Goal: Information Seeking & Learning: Learn about a topic

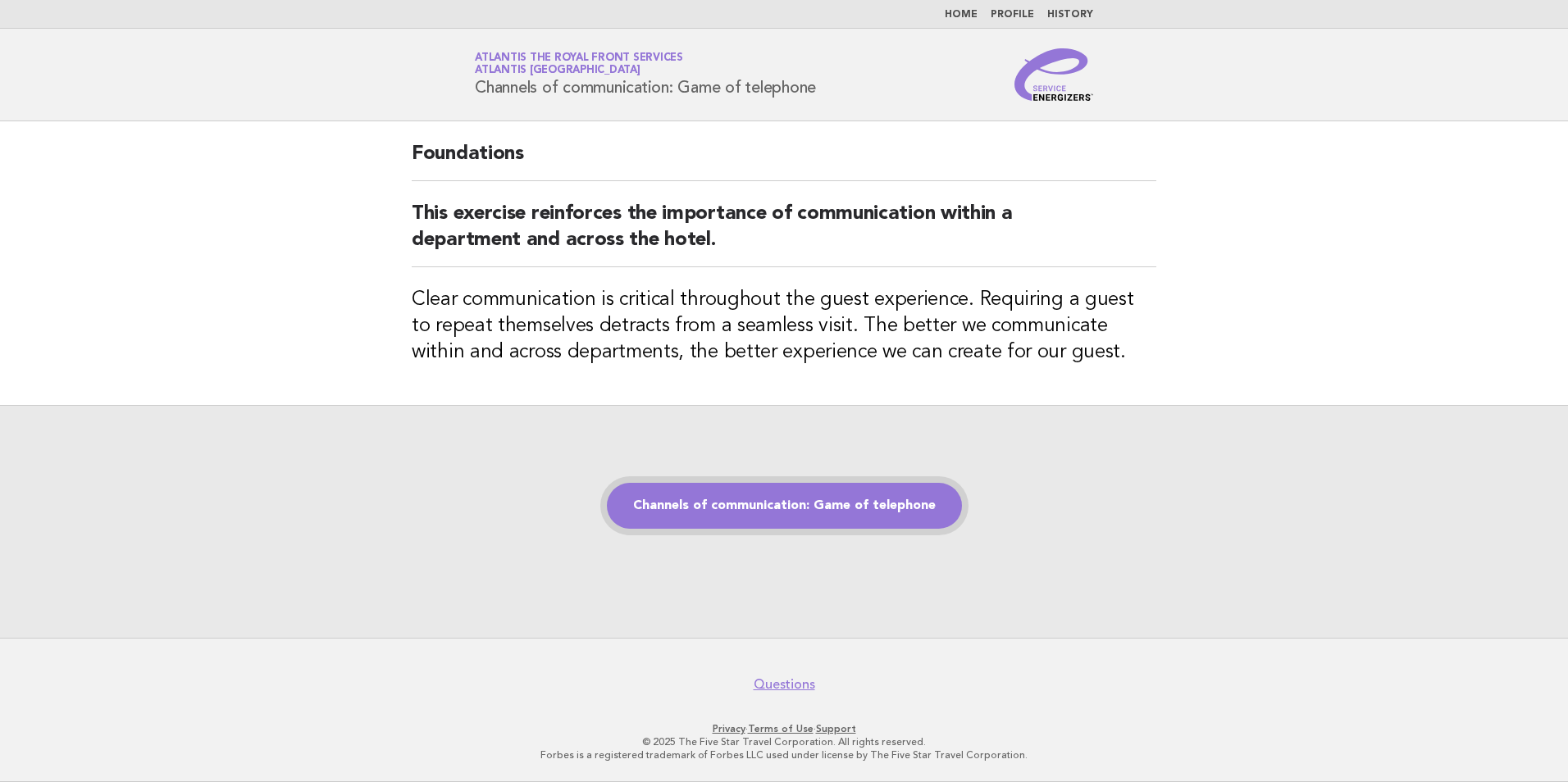
click at [825, 500] on link "Channels of communication: Game of telephone" at bounding box center [784, 505] width 355 height 46
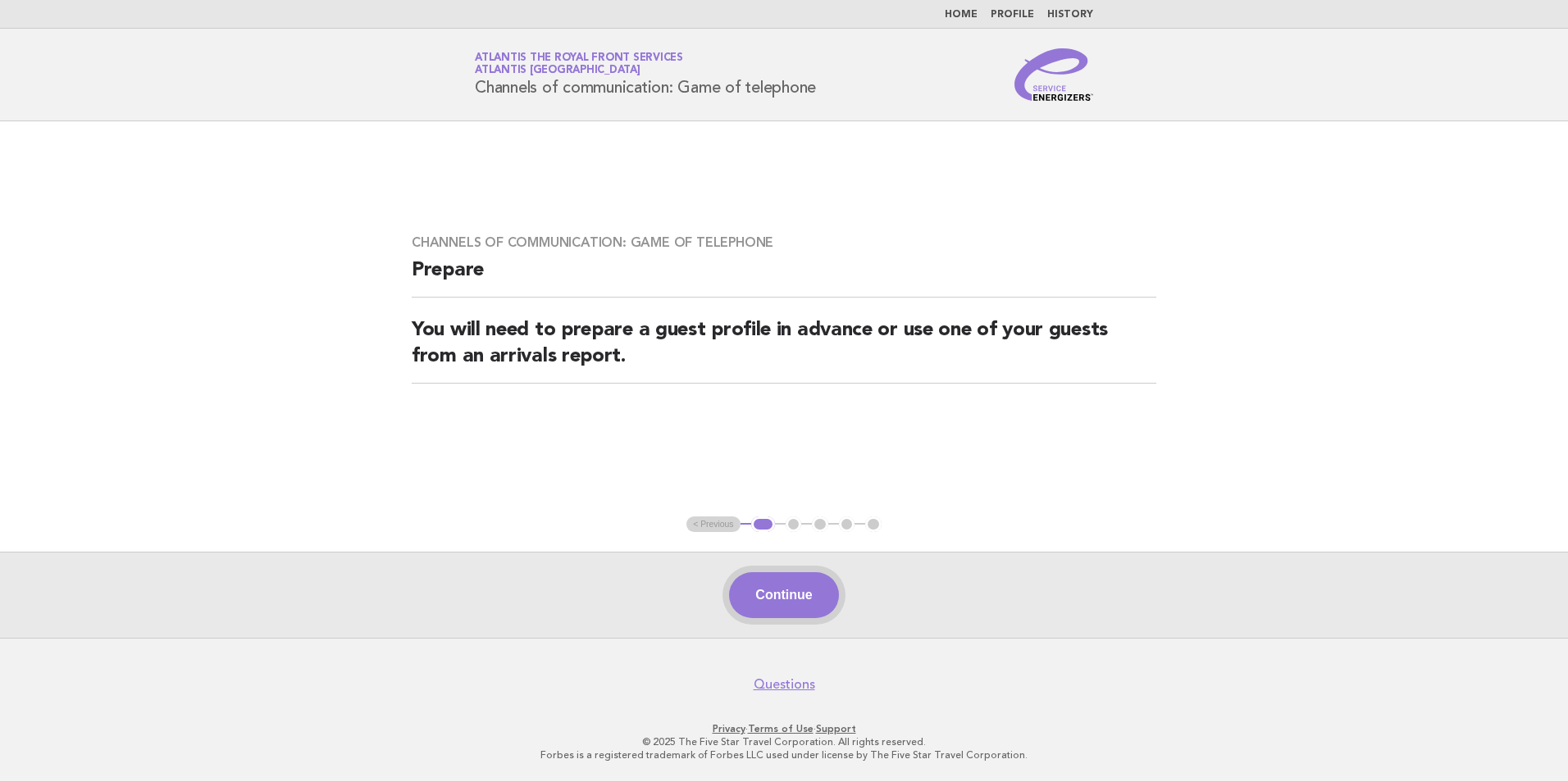
click at [776, 593] on button "Continue" at bounding box center [783, 595] width 109 height 46
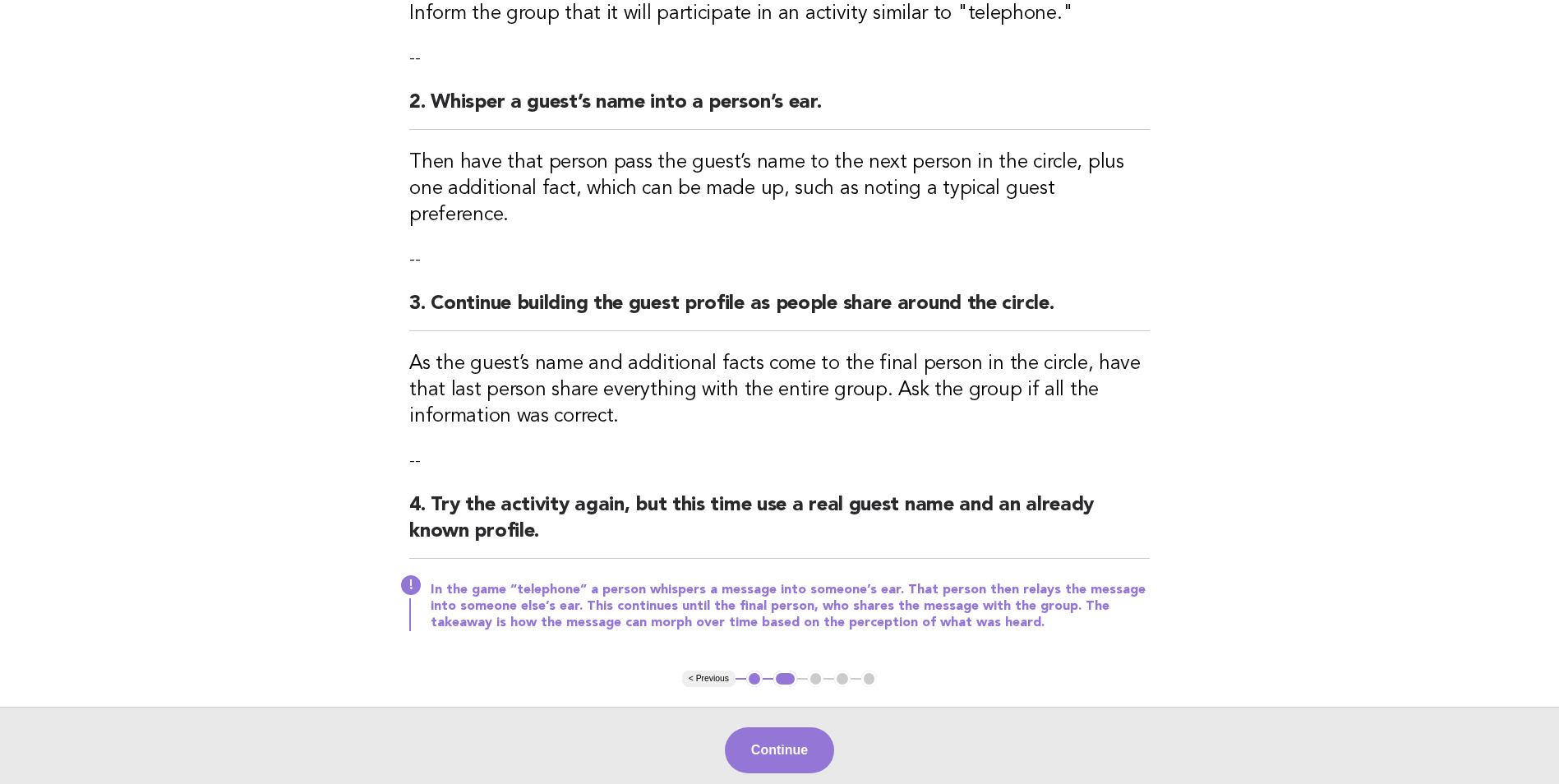
scroll to position [328, 0]
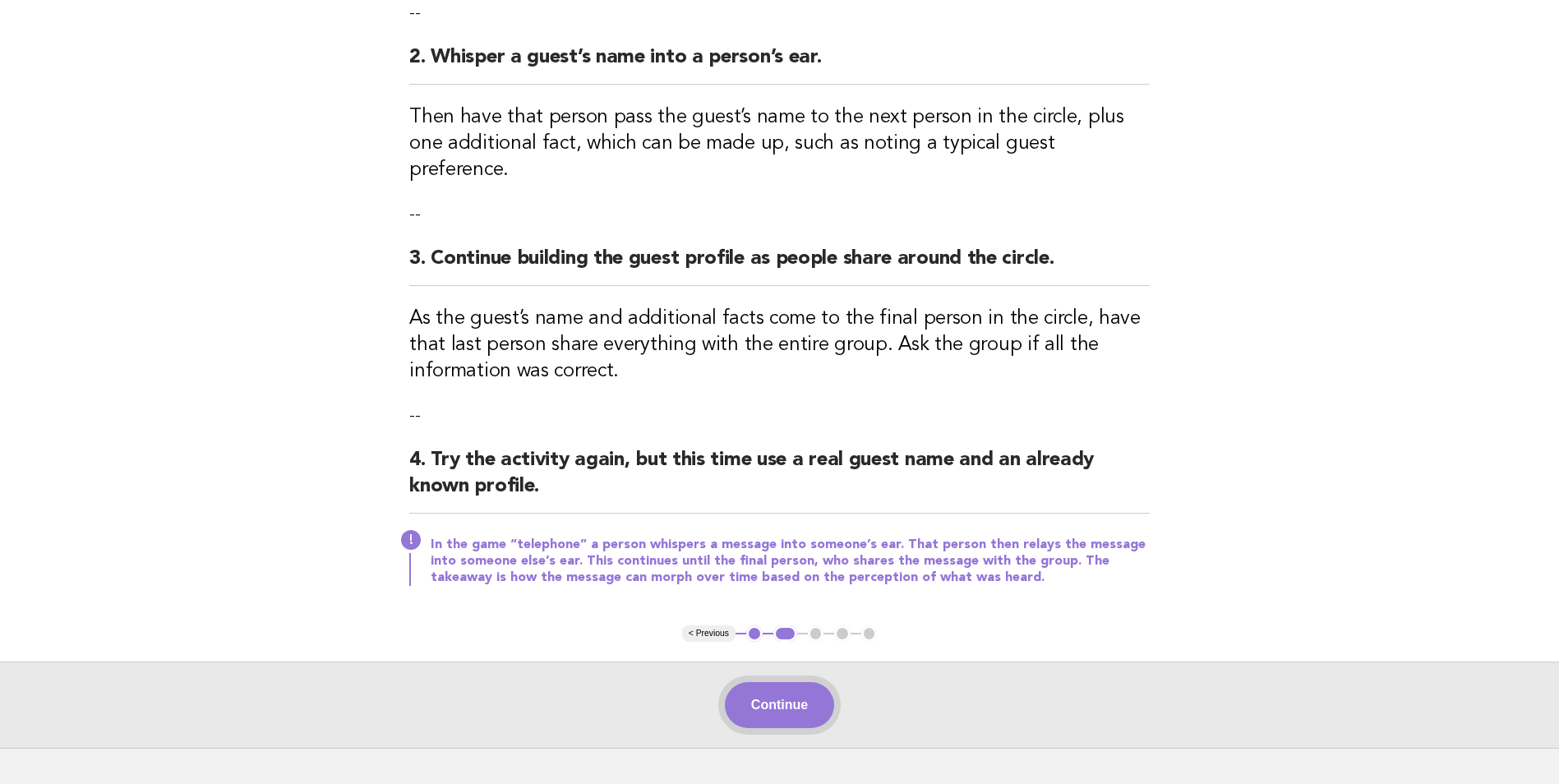
click at [829, 682] on button "Continue" at bounding box center [779, 705] width 109 height 46
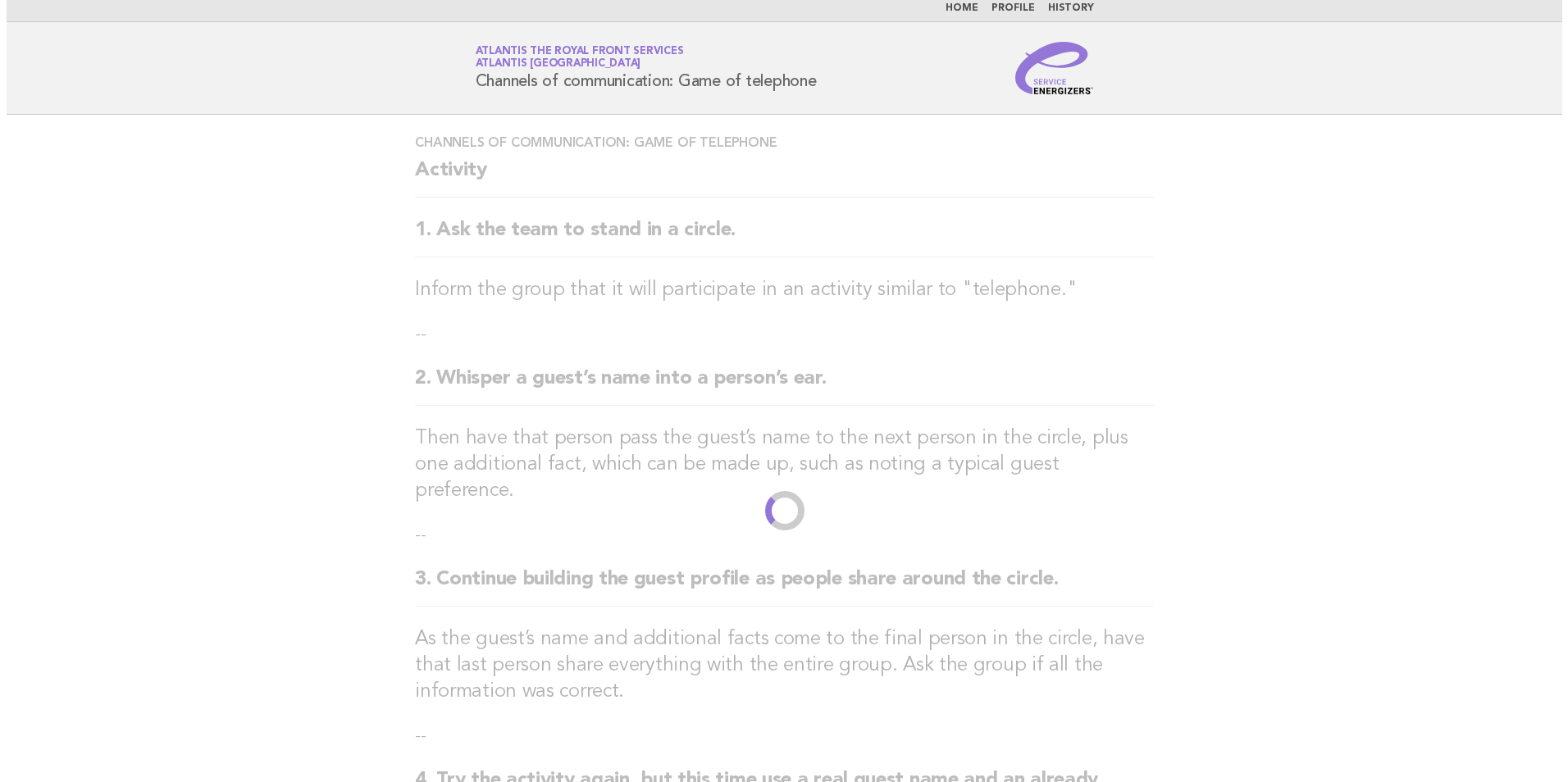
scroll to position [0, 0]
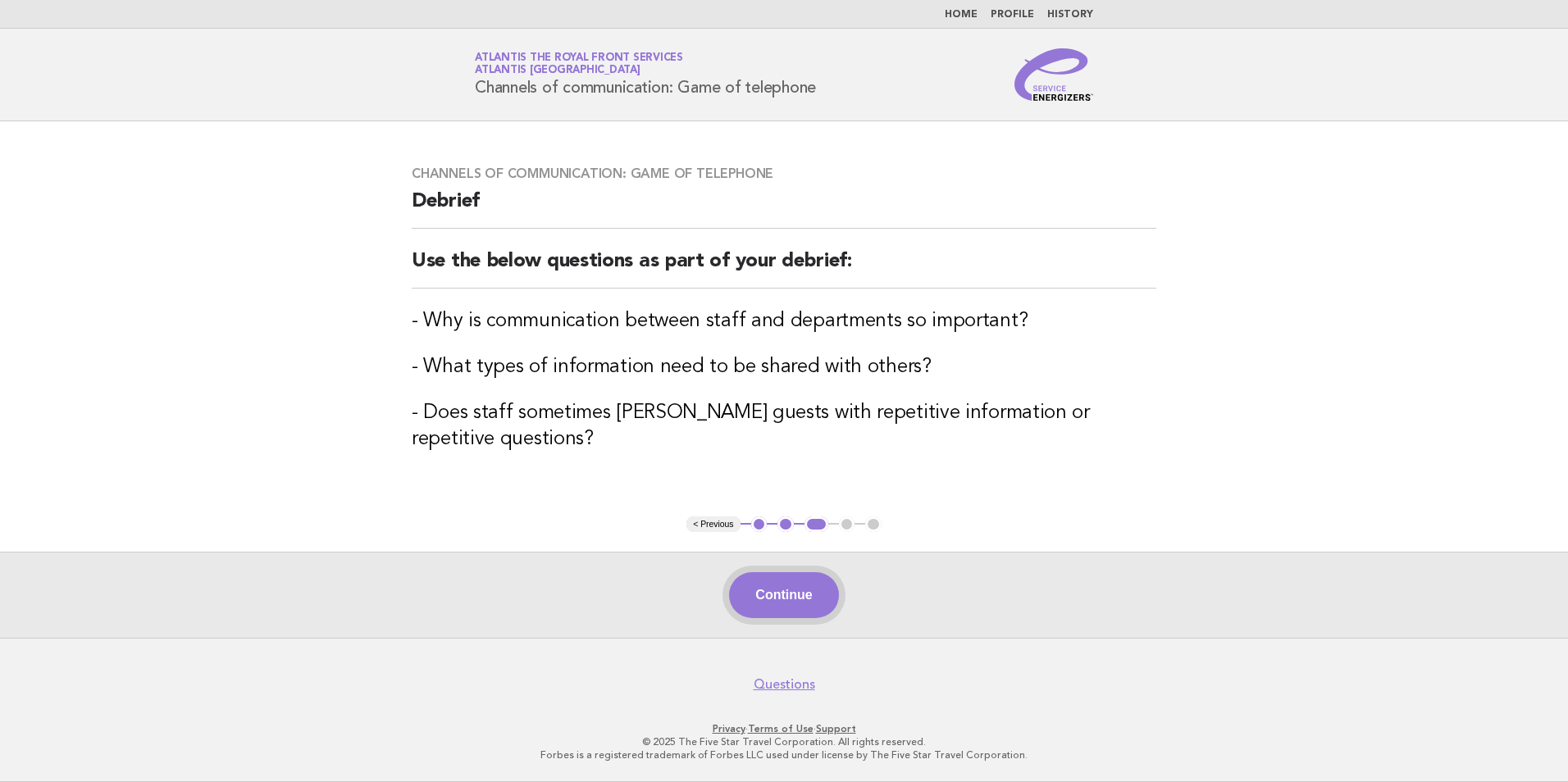
click at [799, 606] on button "Continue" at bounding box center [783, 595] width 109 height 46
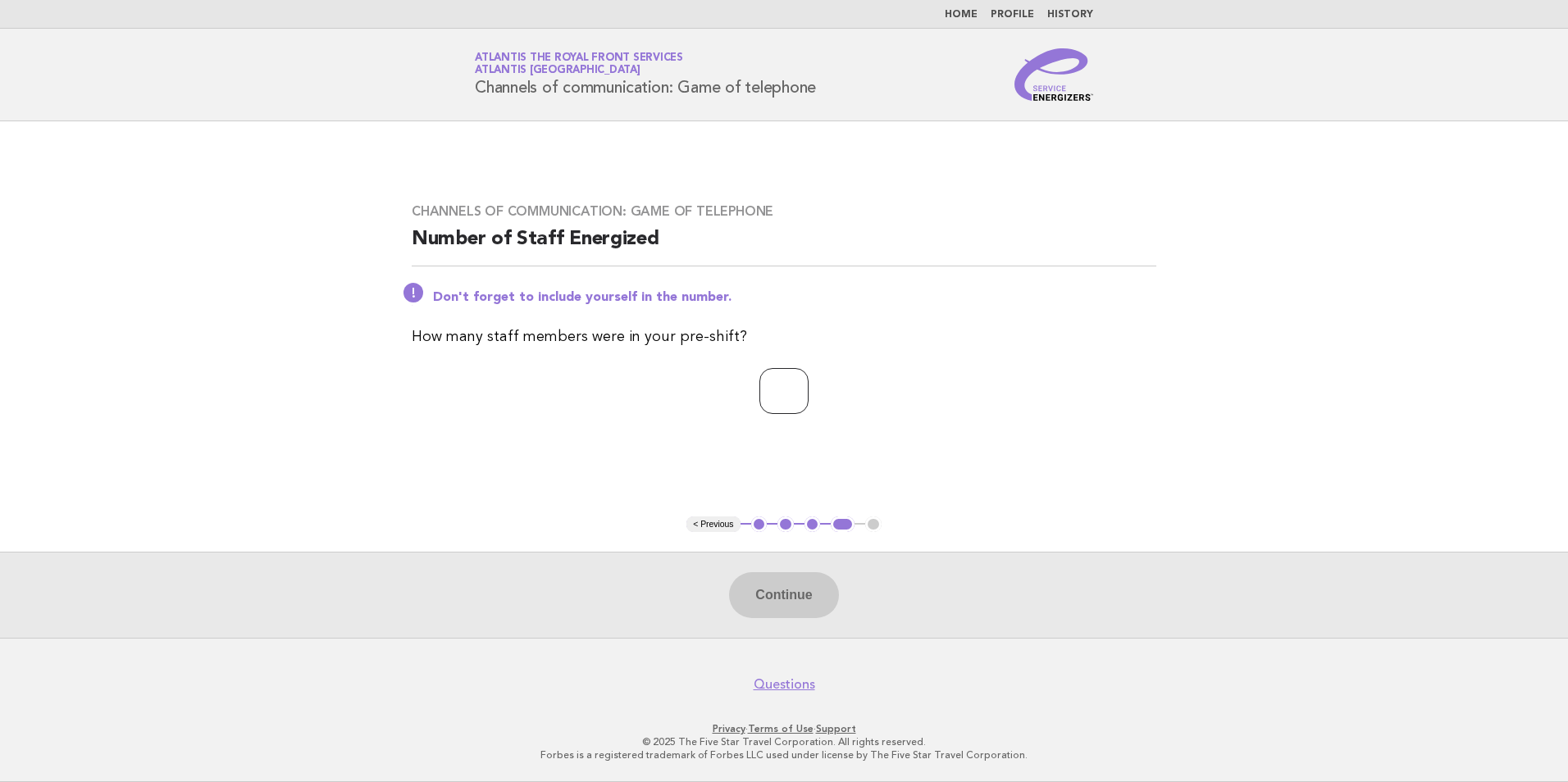
click at [771, 388] on input "number" at bounding box center [784, 391] width 49 height 46
type input "*"
click at [831, 610] on button "Continue" at bounding box center [783, 595] width 109 height 46
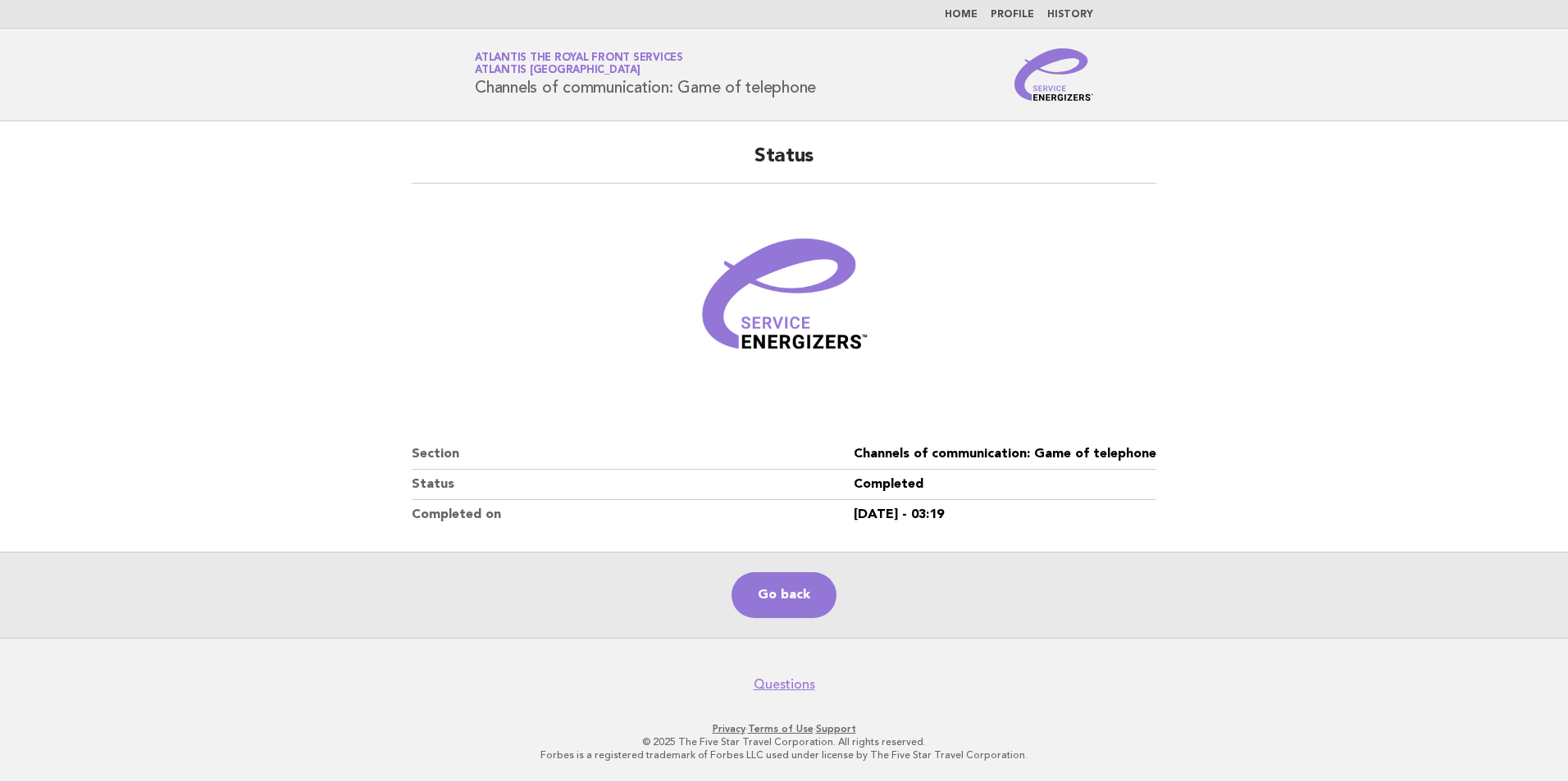
click at [1399, 405] on main "Status Section Channels of communication: Game of telephone Status Completed Co…" at bounding box center [784, 379] width 1568 height 516
